Goal: Transaction & Acquisition: Purchase product/service

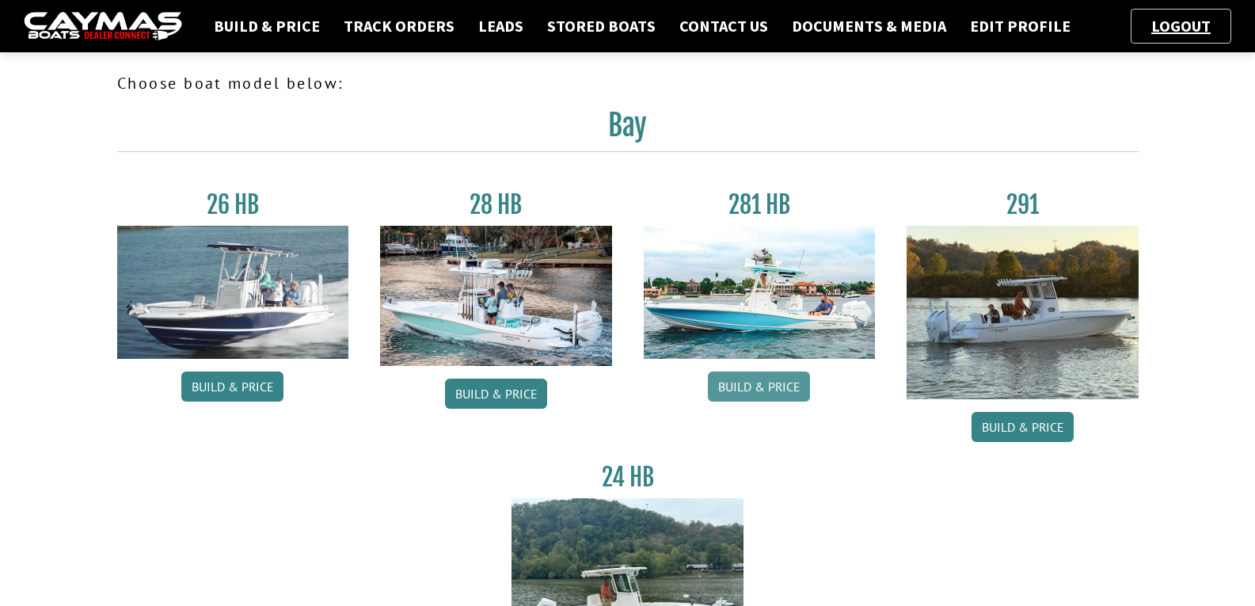
click at [740, 373] on link "Build & Price" at bounding box center [759, 386] width 102 height 30
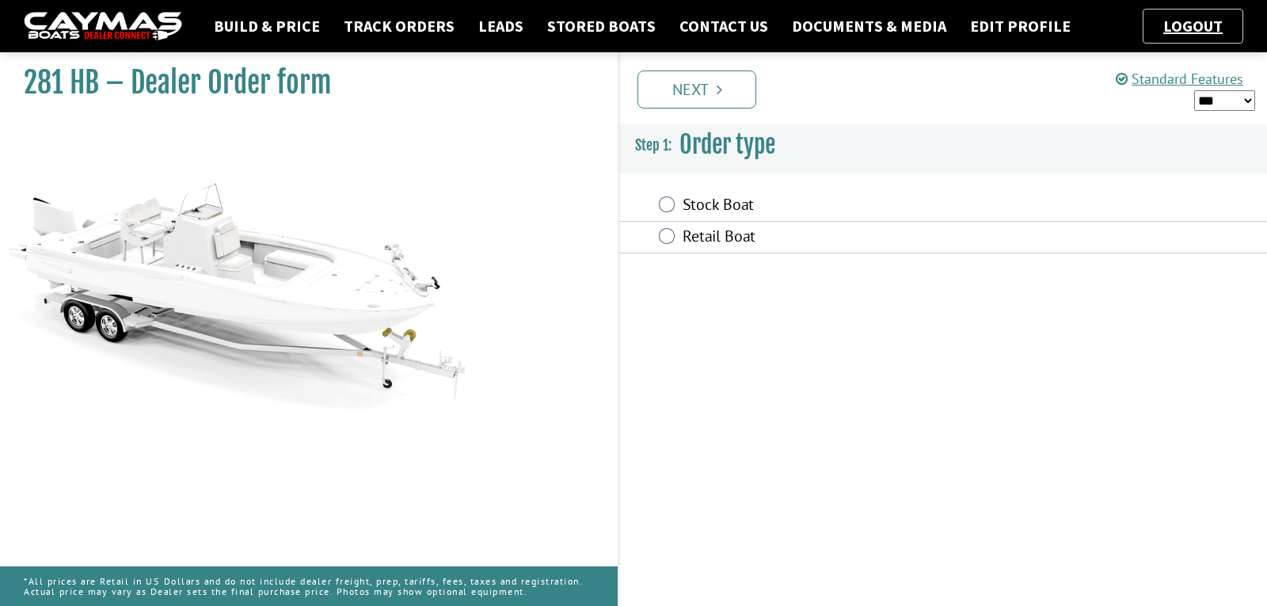
click at [695, 245] on label "Retail Boat" at bounding box center [858, 237] width 351 height 23
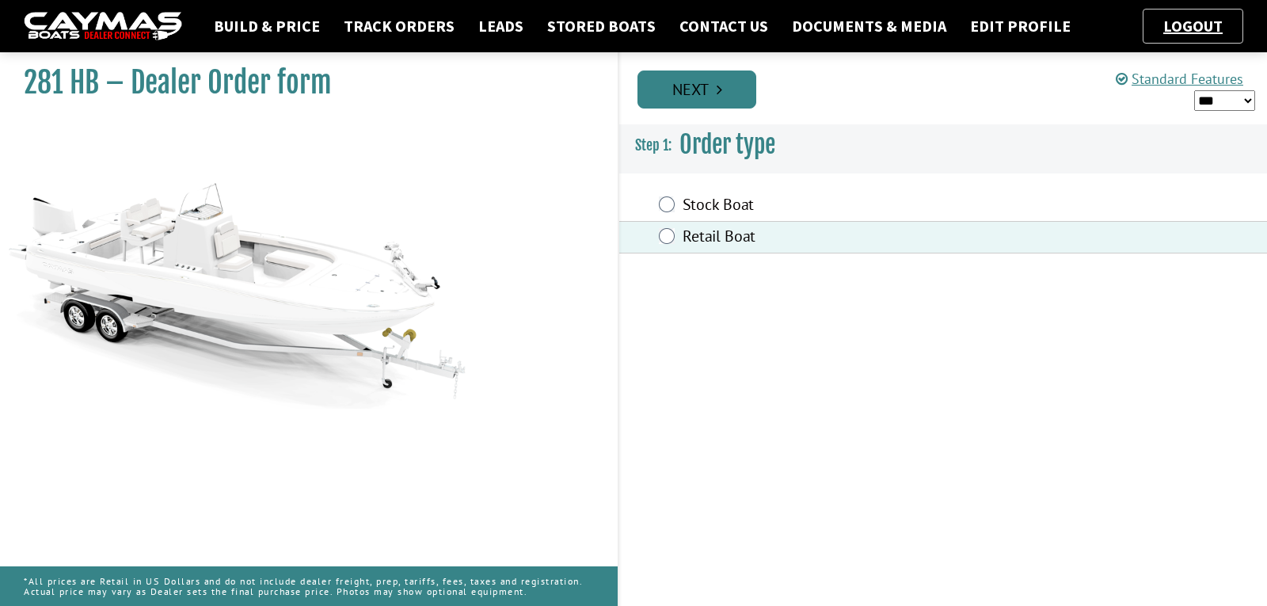
click at [695, 76] on link "Next" at bounding box center [696, 89] width 119 height 38
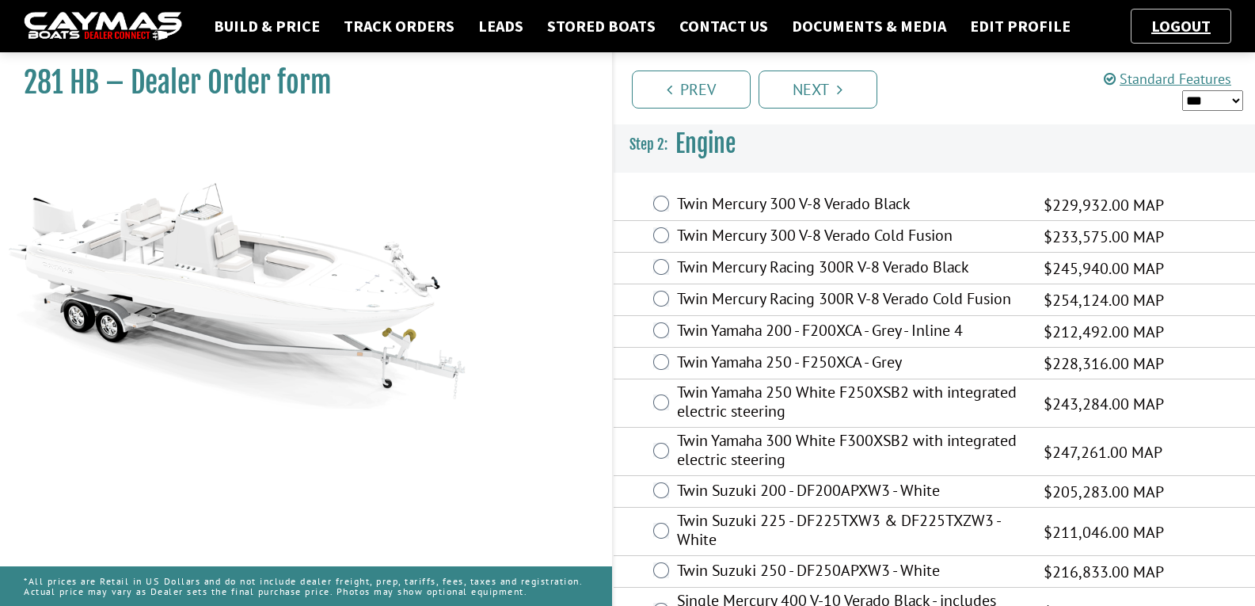
click at [816, 314] on div "Twin Mercury Racing 300R V-8 Verado Cold Fusion $254,124.00 MAP $165,181.00 $25…" at bounding box center [935, 300] width 642 height 32
click at [811, 279] on label "Twin Mercury Racing 300R V-8 Verado Black" at bounding box center [850, 268] width 347 height 23
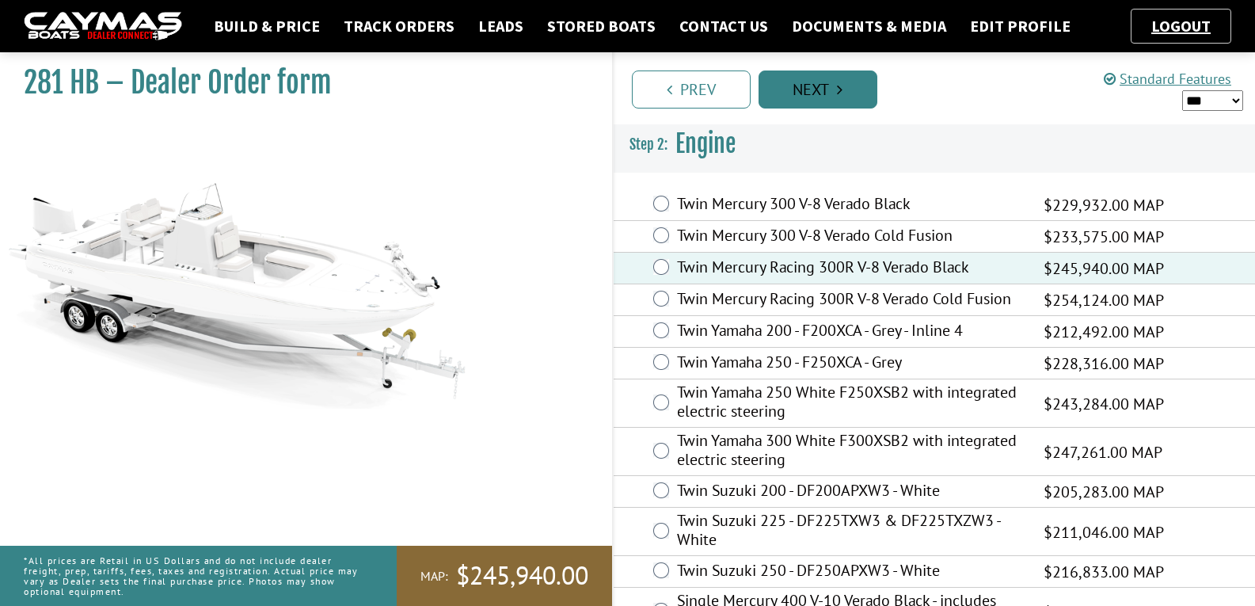
click at [801, 93] on link "Next" at bounding box center [818, 89] width 119 height 38
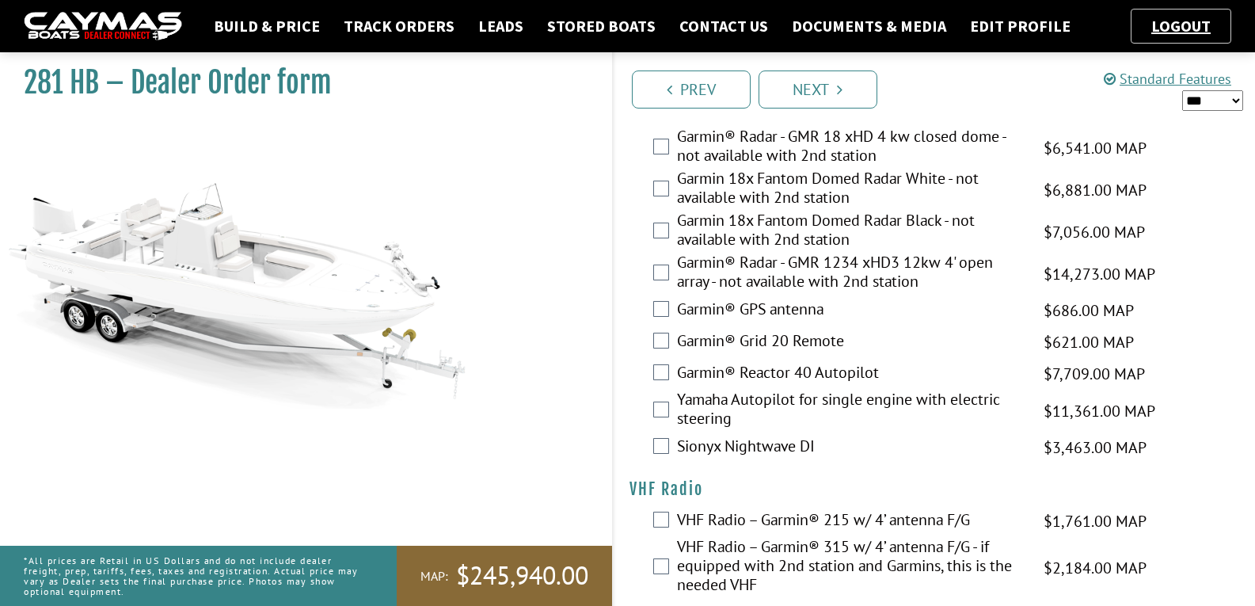
scroll to position [4830, 0]
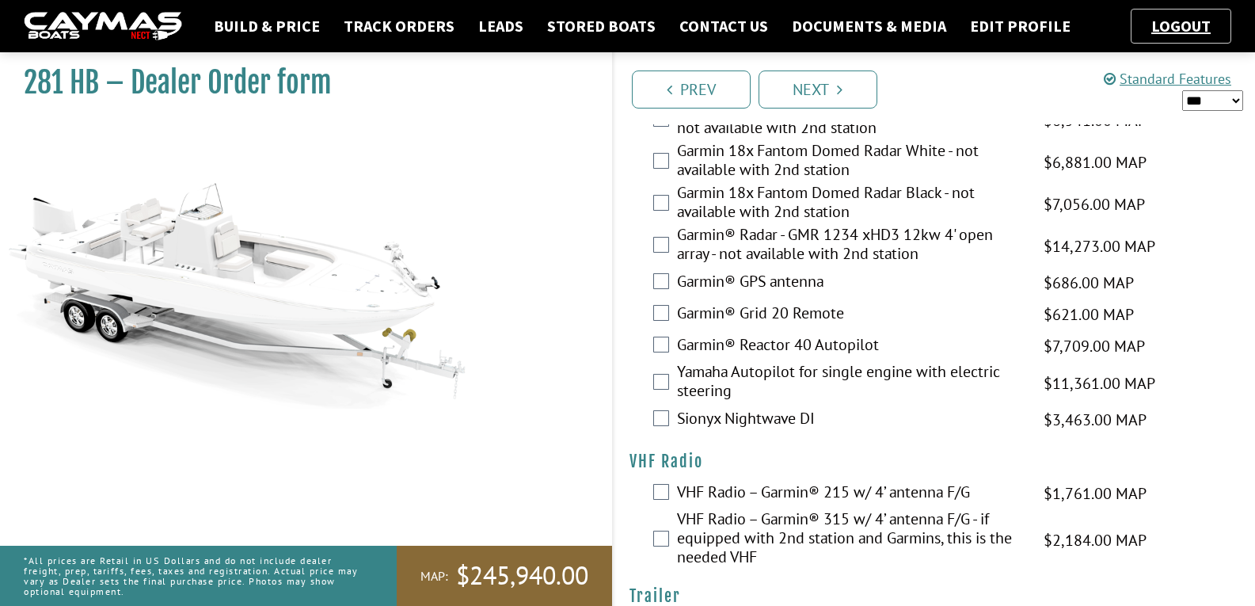
click at [894, 267] on label "Garmin® Radar - GMR 1234 xHD3 12kw 4' open array - not available with 2nd stati…" at bounding box center [850, 246] width 347 height 42
